Goal: Task Accomplishment & Management: Manage account settings

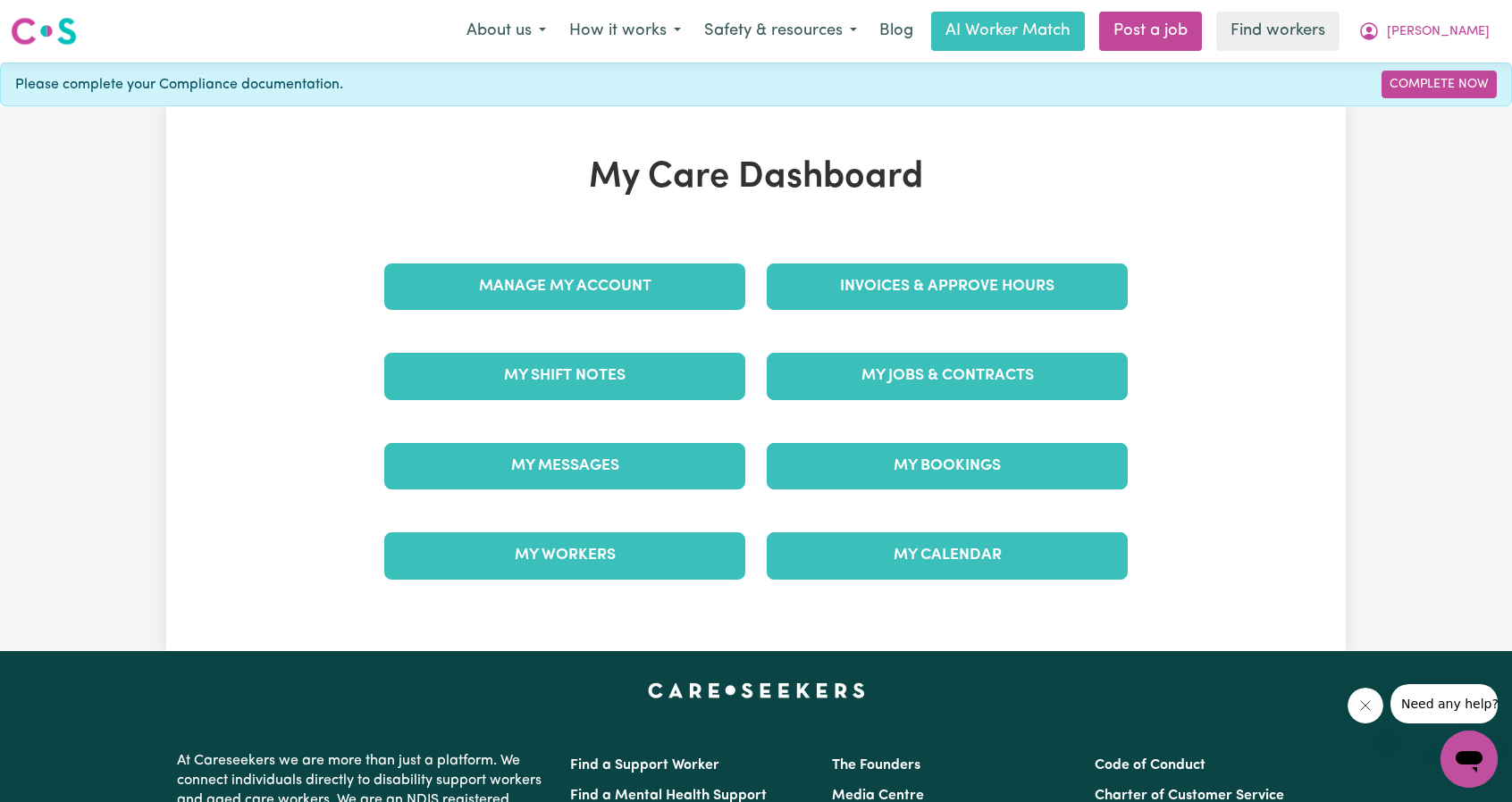
click at [916, 280] on link "Invoices & Approve Hours" at bounding box center [947, 286] width 361 height 46
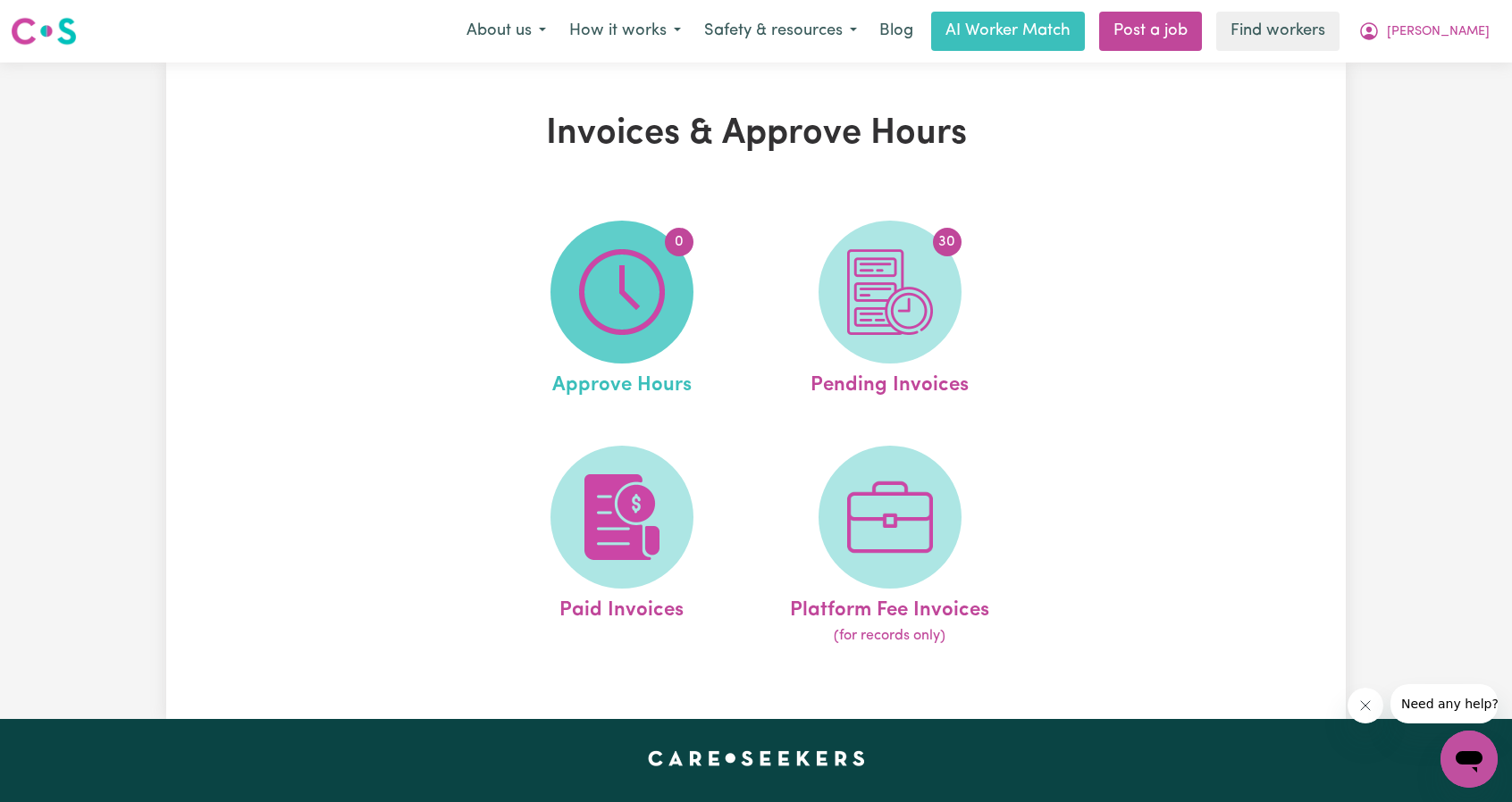
click at [644, 294] on img at bounding box center [621, 291] width 86 height 86
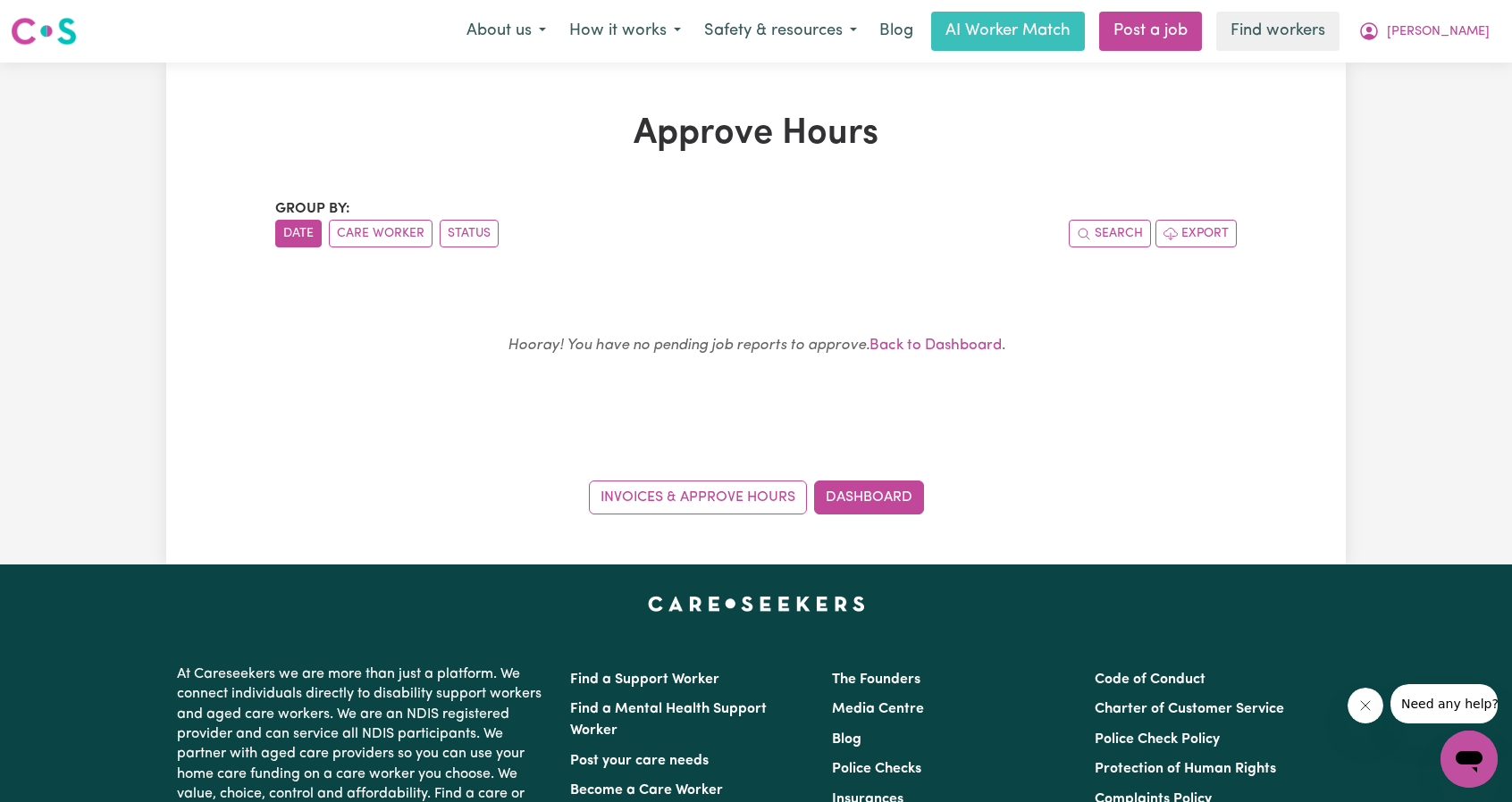
click at [1432, 49] on button "[PERSON_NAME]" at bounding box center [1423, 31] width 155 height 37
click at [1417, 70] on link "My Dashboard" at bounding box center [1430, 69] width 141 height 33
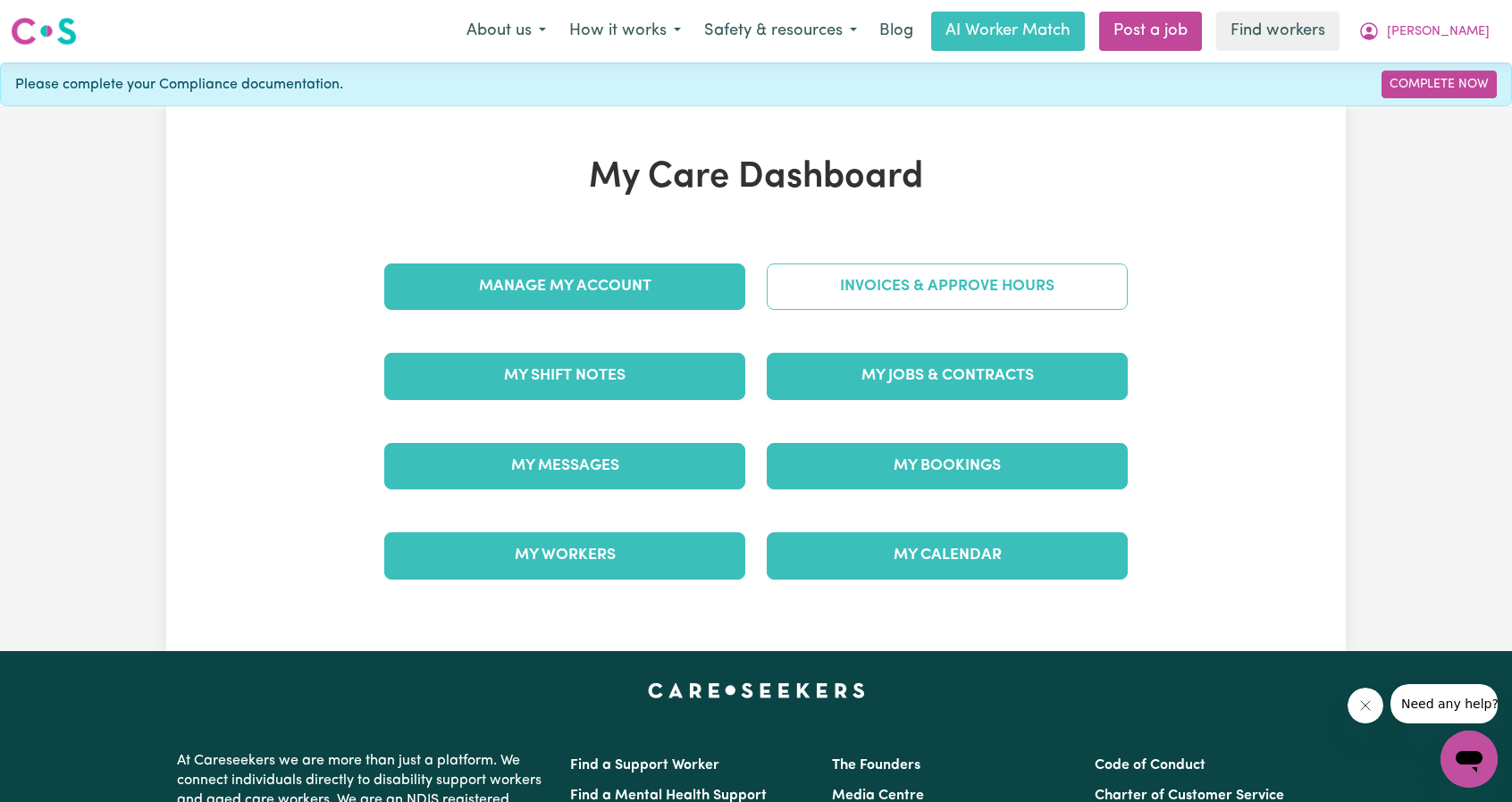
click at [888, 292] on link "Invoices & Approve Hours" at bounding box center [947, 286] width 361 height 46
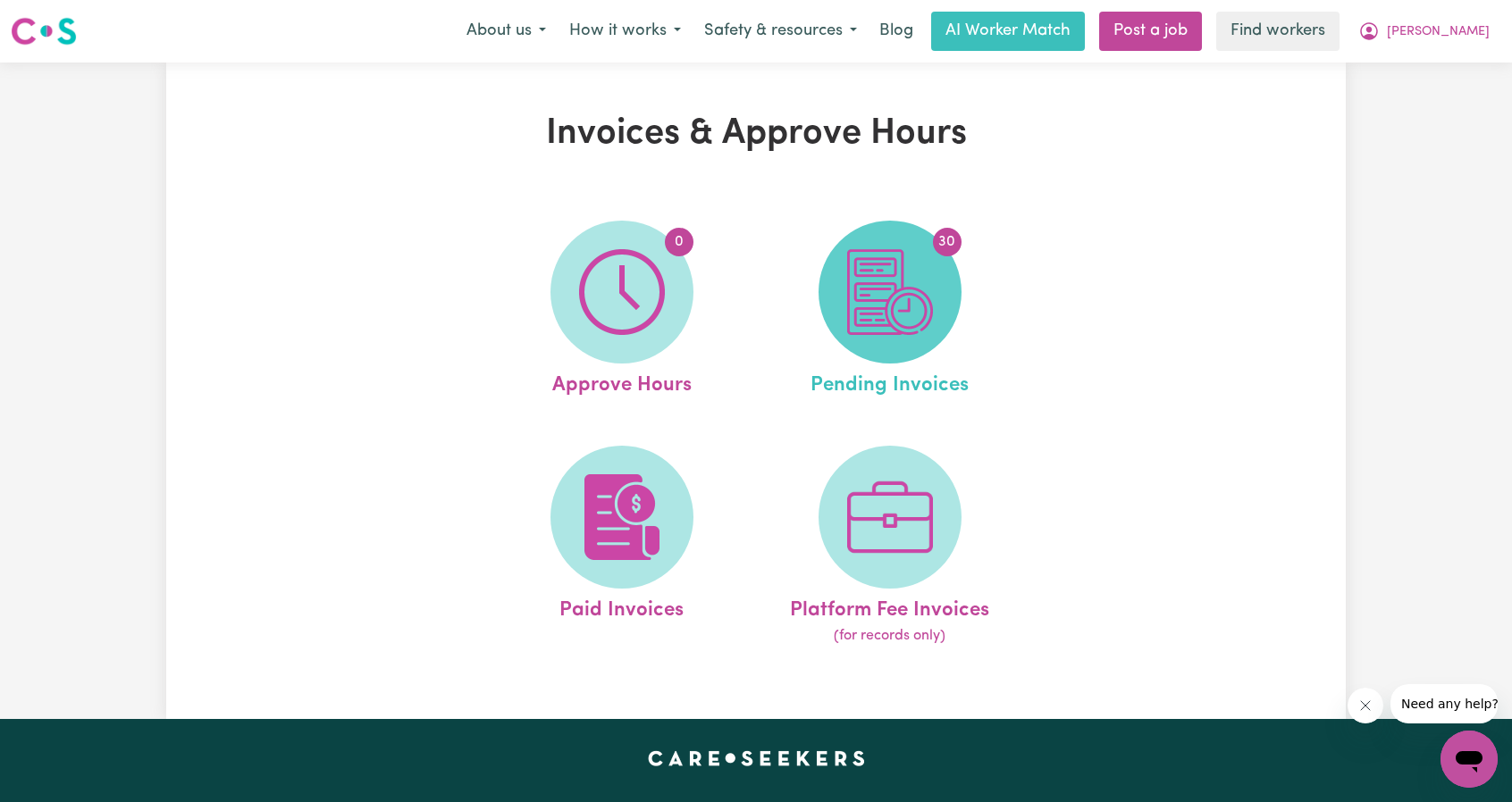
click at [849, 289] on img at bounding box center [889, 291] width 86 height 86
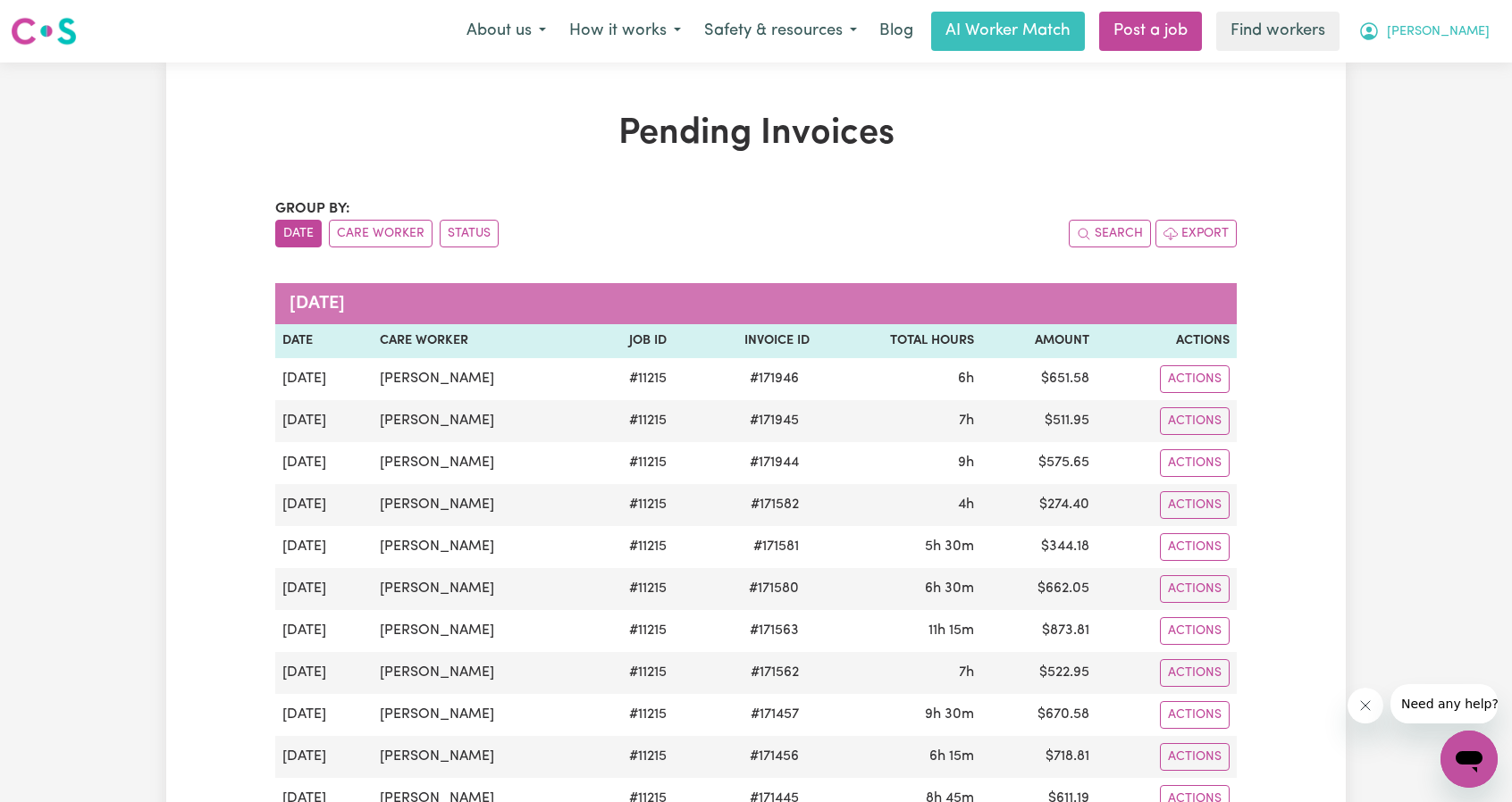
click at [1467, 34] on span "[PERSON_NAME]" at bounding box center [1438, 33] width 102 height 20
click at [1429, 62] on link "My Dashboard" at bounding box center [1430, 69] width 141 height 33
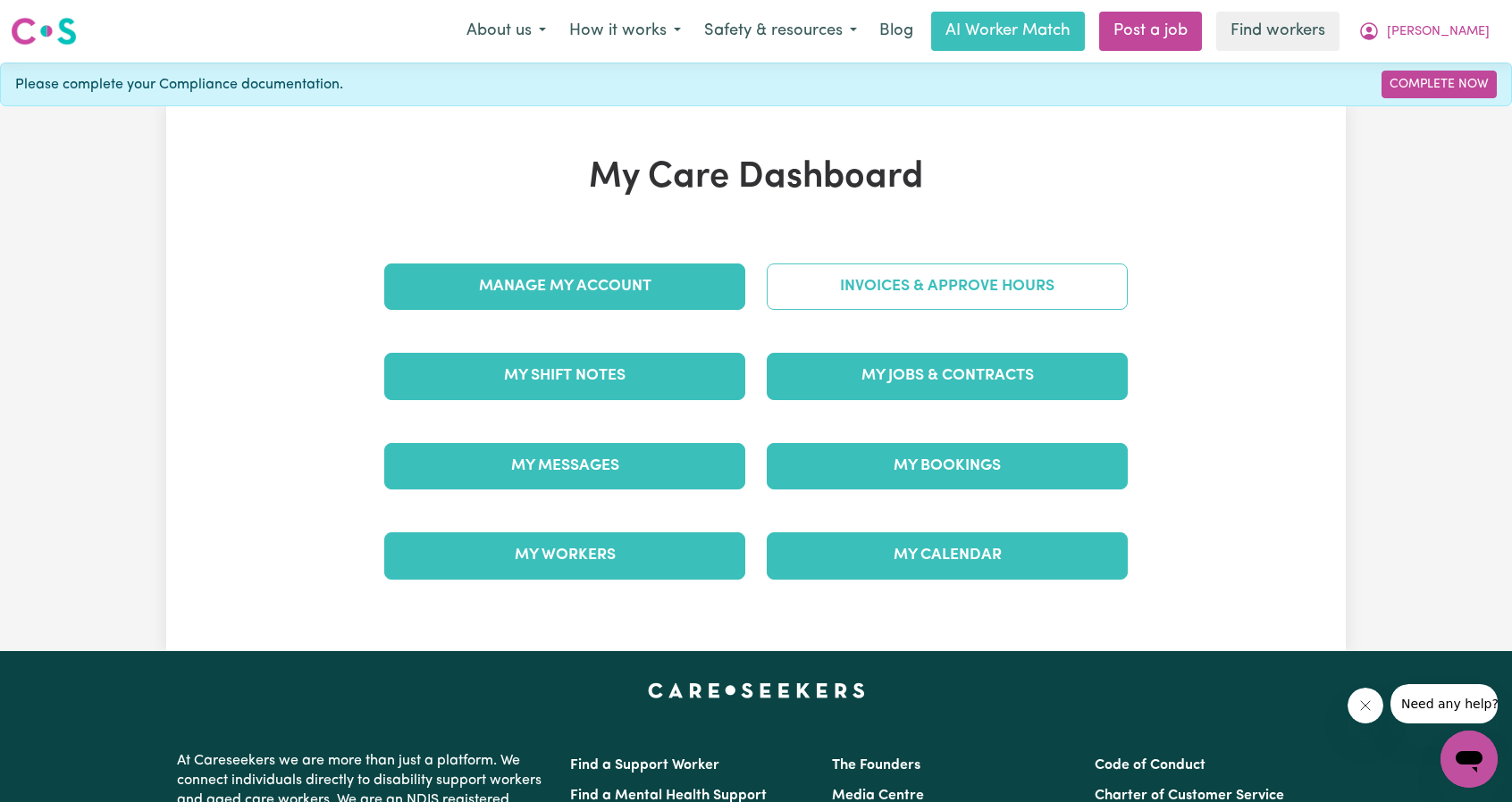
click at [915, 293] on link "Invoices & Approve Hours" at bounding box center [947, 286] width 361 height 46
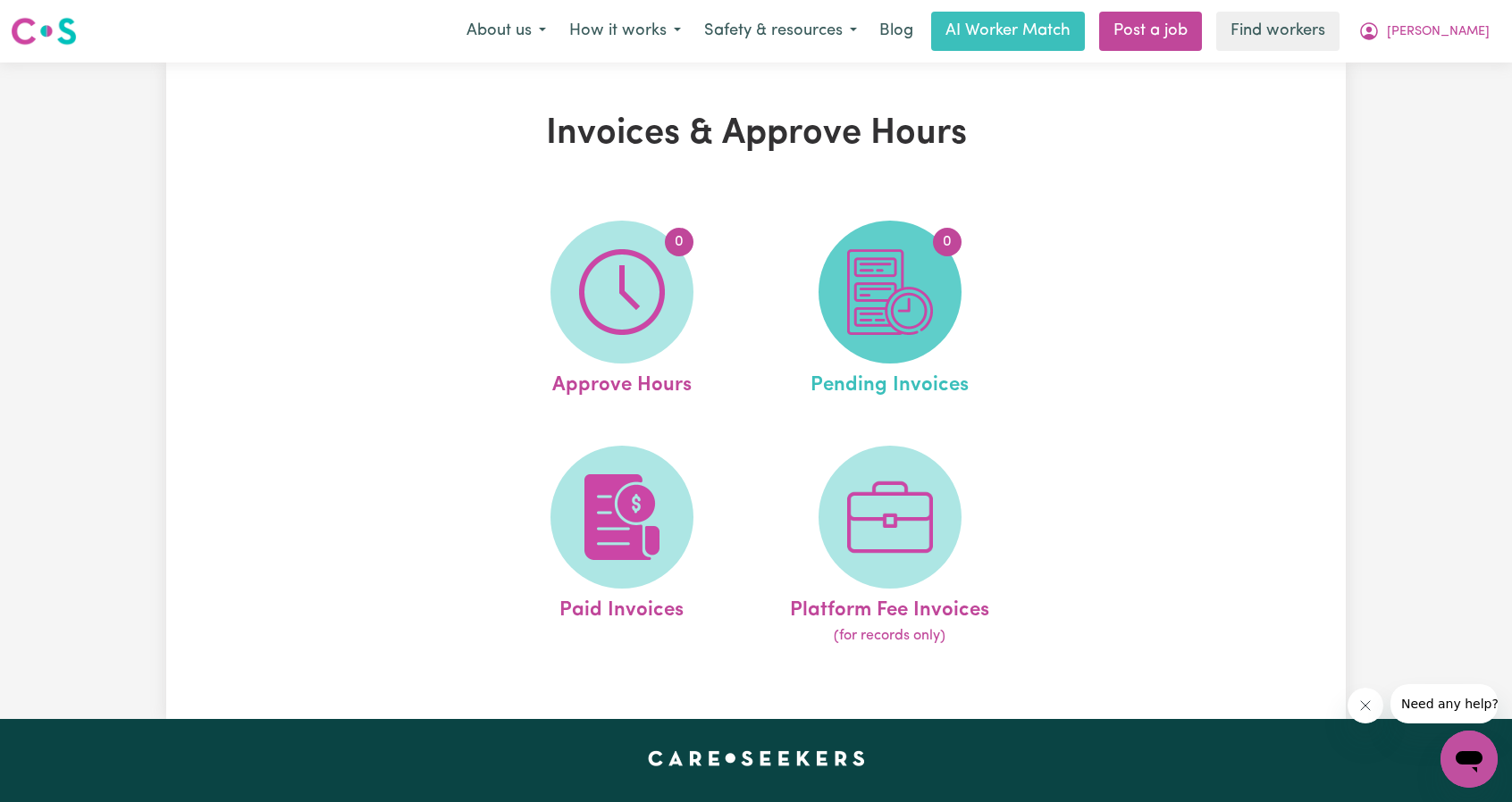
click at [904, 272] on img at bounding box center [889, 291] width 86 height 86
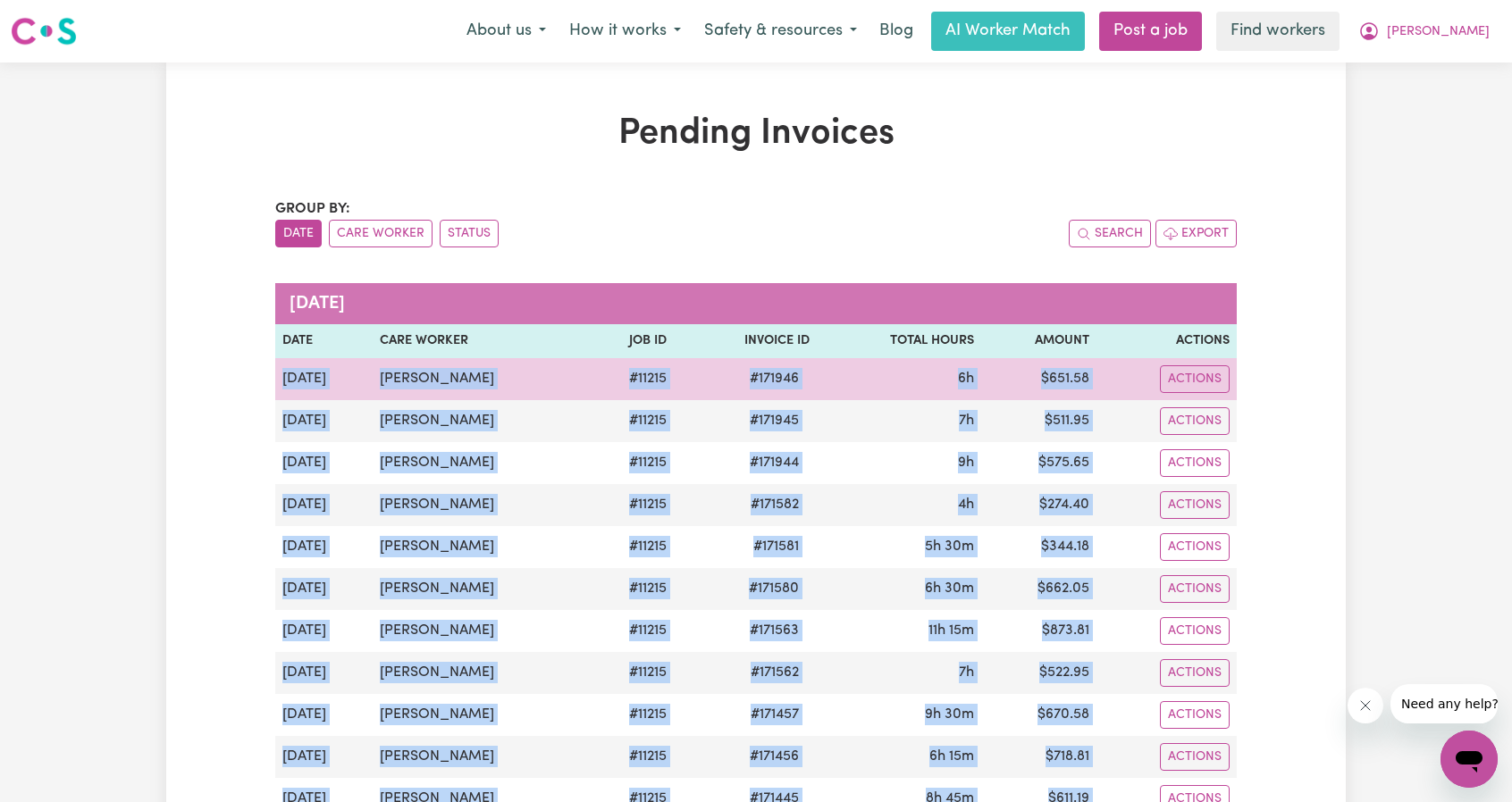
drag, startPoint x: 1127, startPoint y: 678, endPoint x: 283, endPoint y: 374, distance: 897.1
copy div "[DATE] [PERSON_NAME] # 11215 # 171946 6h $ 651.58 Actions [DATE] [PERSON_NAME] …"
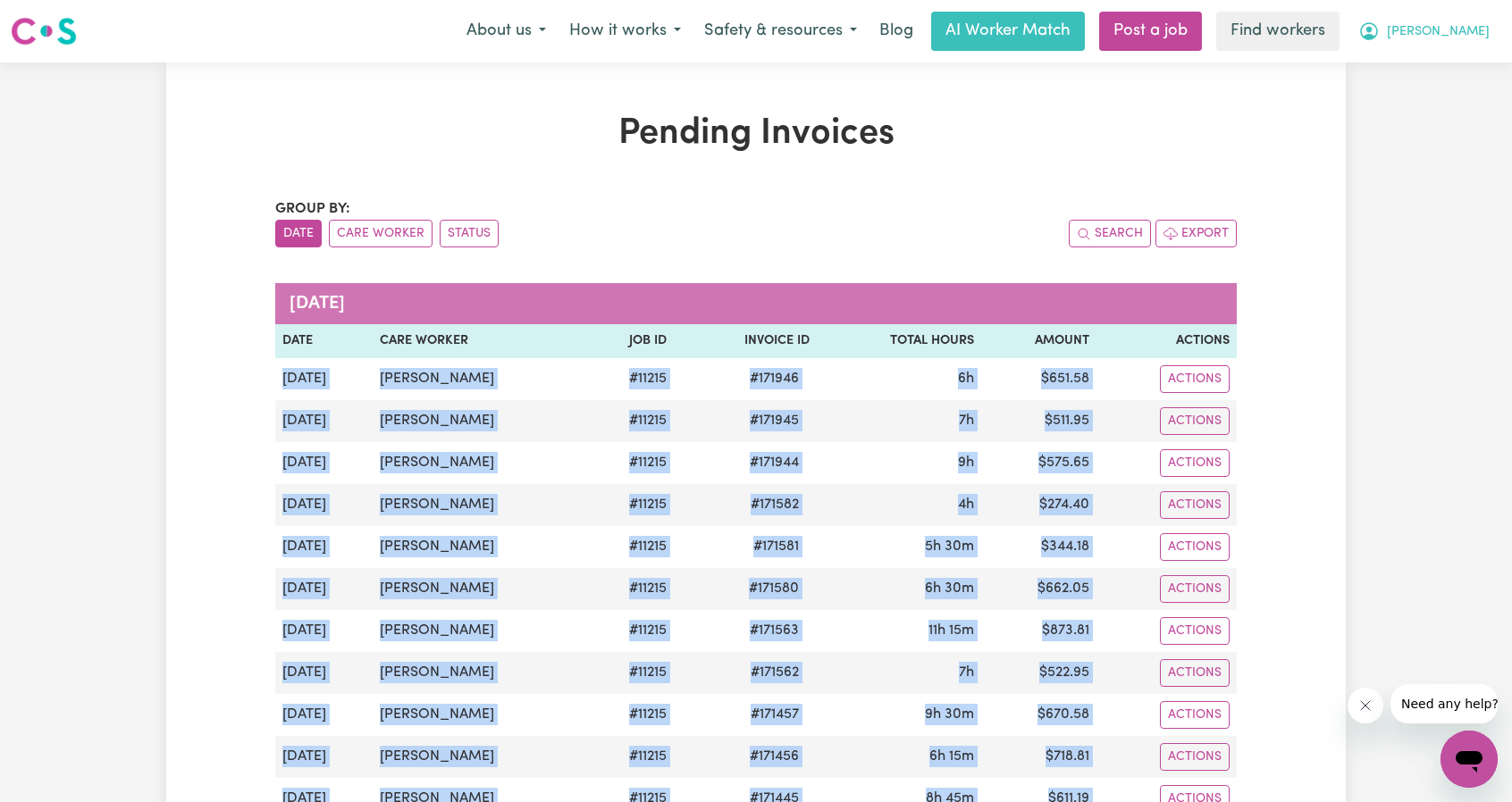
click at [1456, 36] on span "[PERSON_NAME]" at bounding box center [1438, 33] width 102 height 20
click at [1415, 103] on link "Logout" at bounding box center [1430, 102] width 141 height 33
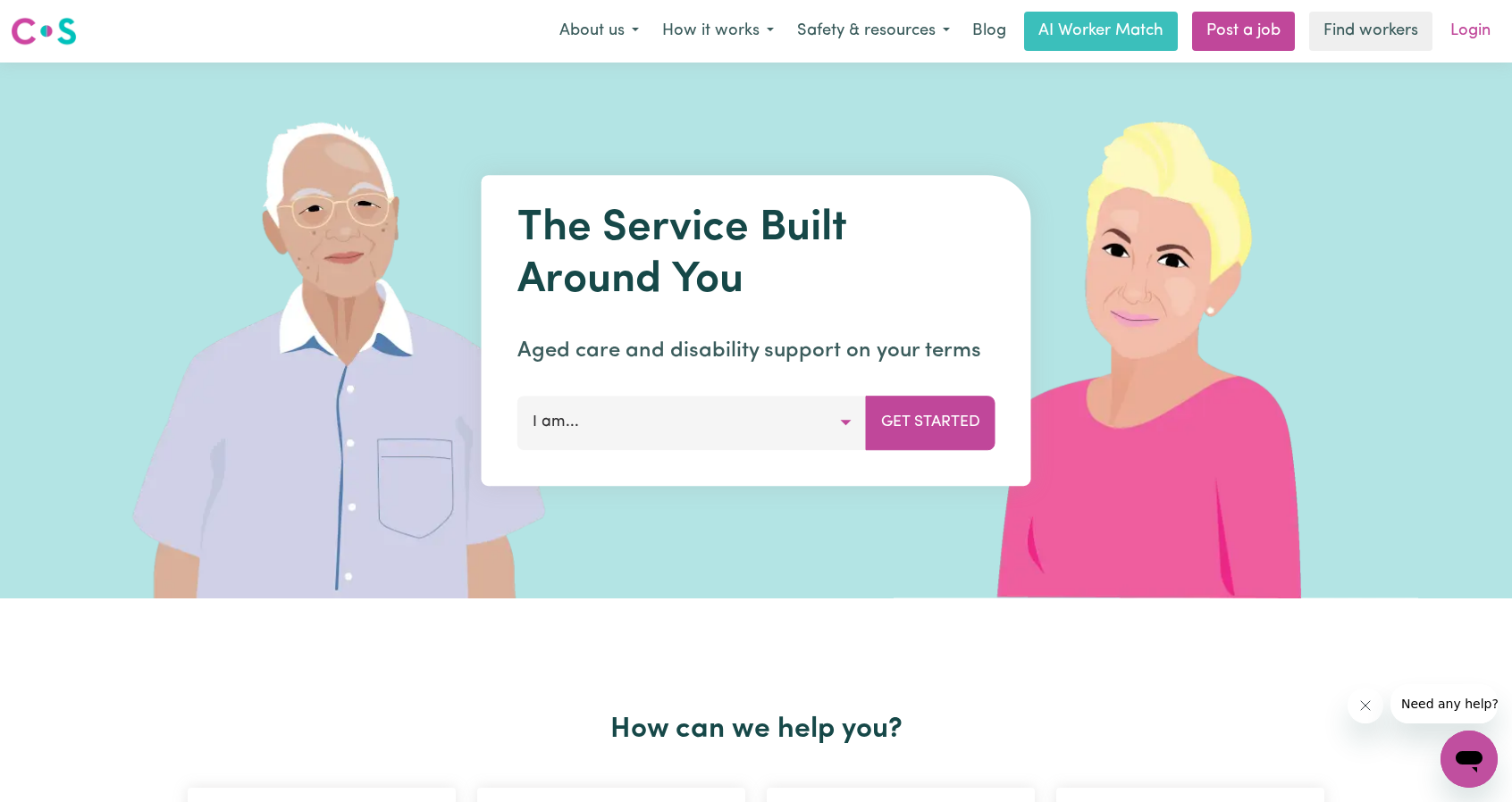
click at [1472, 25] on link "Login" at bounding box center [1470, 31] width 62 height 39
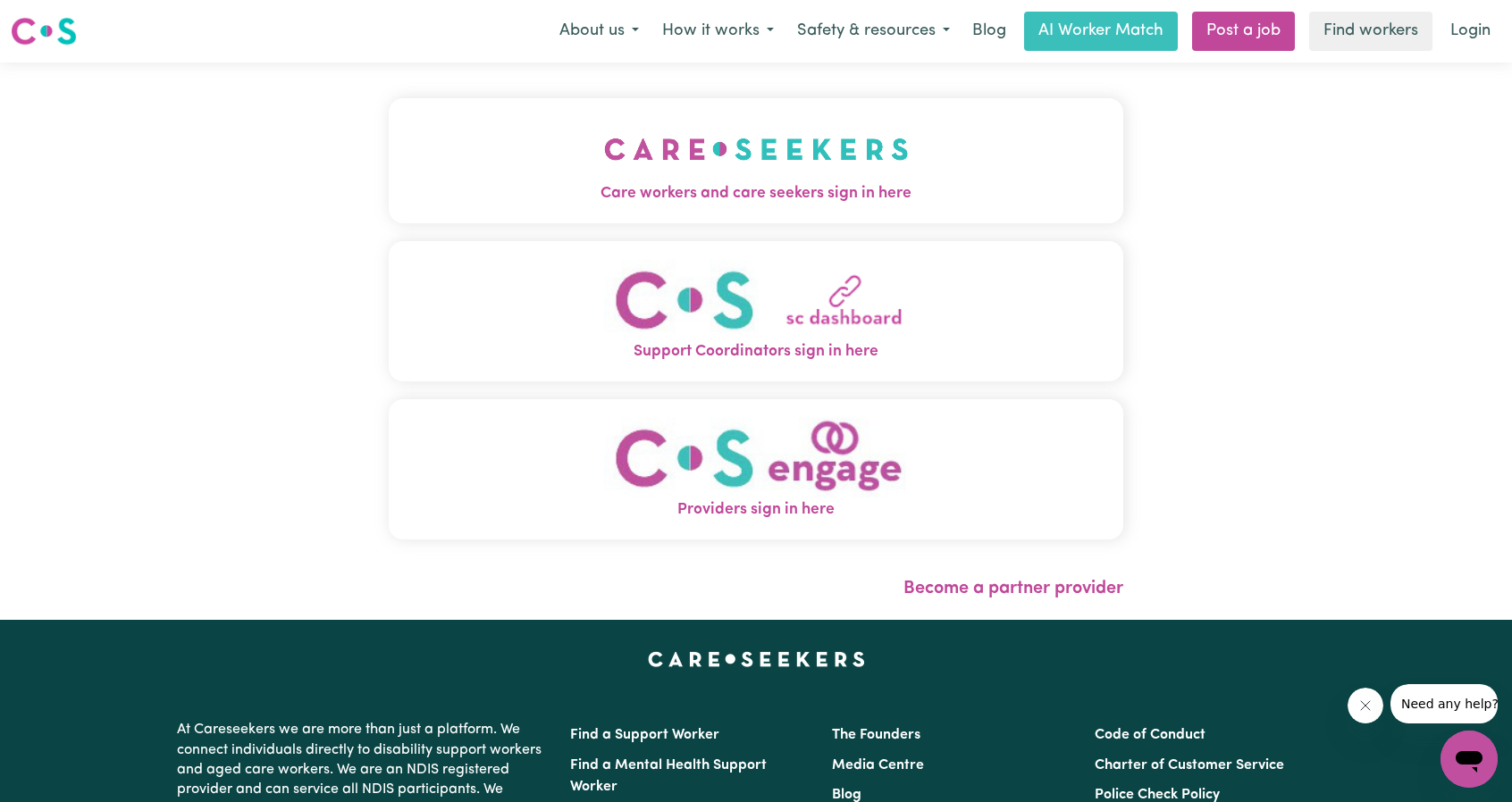
click at [706, 234] on div "Care workers and care seekers sign in here Support Coordinators sign in here Pr…" at bounding box center [755, 328] width 734 height 459
click at [740, 190] on span "Care workers and care seekers sign in here" at bounding box center [755, 194] width 734 height 24
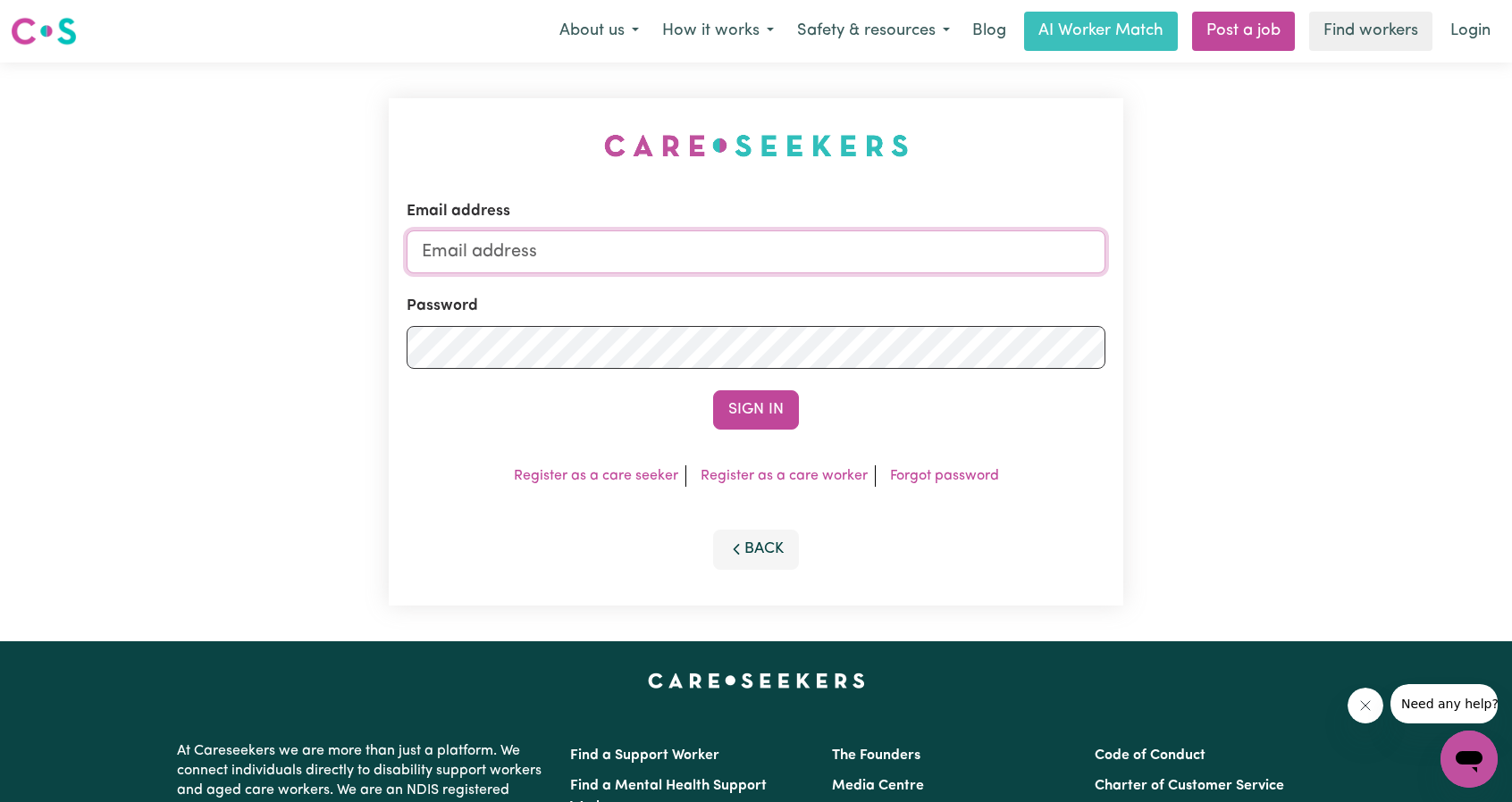
click at [784, 264] on input "Email address" at bounding box center [756, 252] width 699 height 43
drag, startPoint x: 534, startPoint y: 251, endPoint x: 874, endPoint y: 282, distance: 341.4
click at [876, 275] on form "Email address [EMAIL_ADDRESS][PERSON_NAME][DOMAIN_NAME] Password Sign In" at bounding box center [756, 315] width 699 height 230
type input "superuser~[EMAIL_ADDRESS][DOMAIN_NAME]"
click at [774, 413] on button "Sign In" at bounding box center [755, 409] width 86 height 39
